Goal: Navigation & Orientation: Find specific page/section

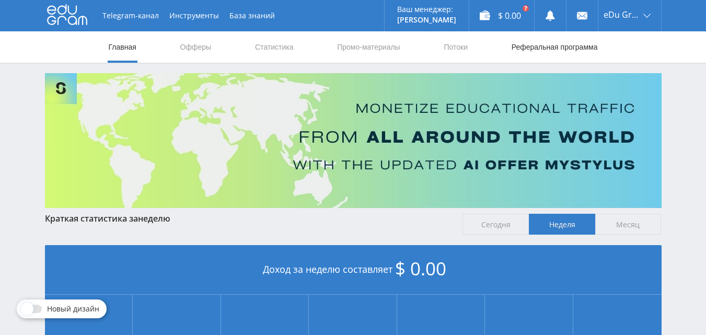
click at [542, 37] on link "Реферальная программа" at bounding box center [555, 46] width 88 height 31
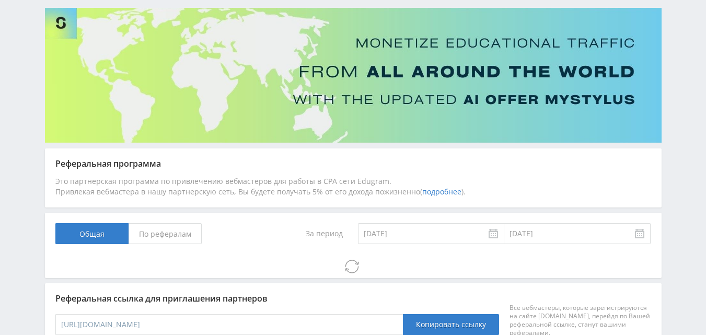
scroll to position [66, 0]
